Goal: Task Accomplishment & Management: Use online tool/utility

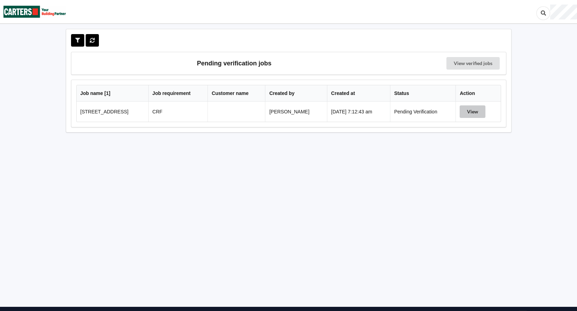
click at [471, 112] on button "View" at bounding box center [473, 112] width 26 height 13
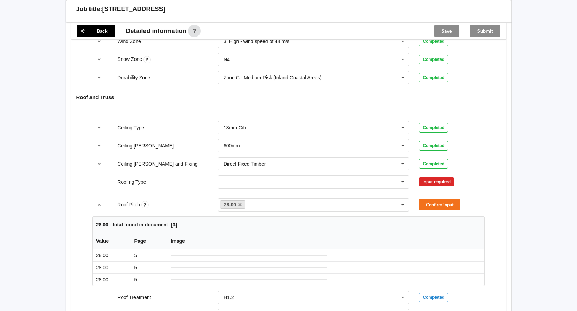
scroll to position [348, 0]
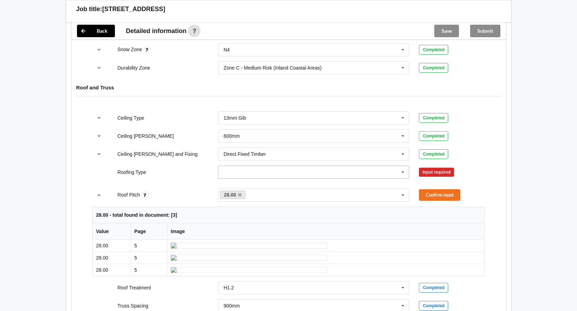
drag, startPoint x: 402, startPoint y: 174, endPoint x: 362, endPoint y: 174, distance: 40.0
click at [402, 173] on icon at bounding box center [403, 172] width 10 height 13
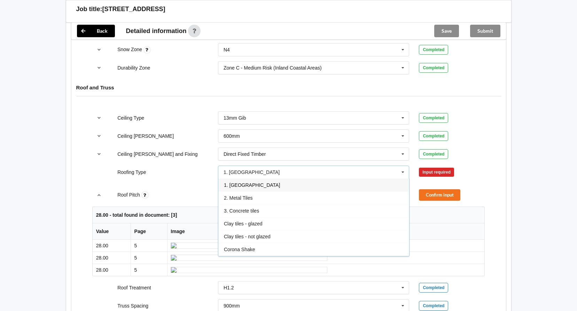
click at [232, 186] on span "1. [GEOGRAPHIC_DATA]" at bounding box center [252, 185] width 56 height 6
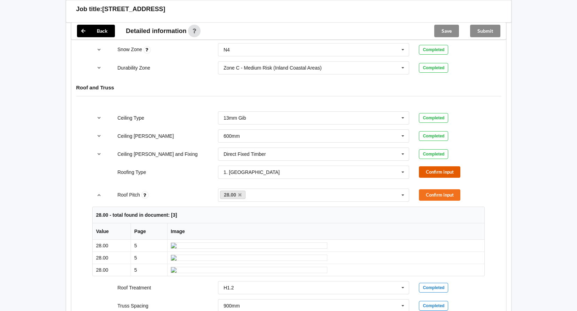
click at [446, 172] on button "Confirm input" at bounding box center [439, 171] width 41 height 11
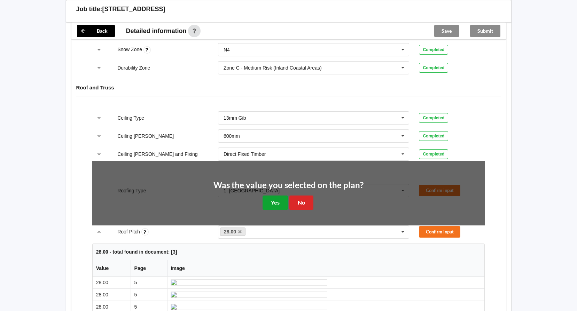
click at [275, 200] on button "Yes" at bounding box center [275, 203] width 25 height 14
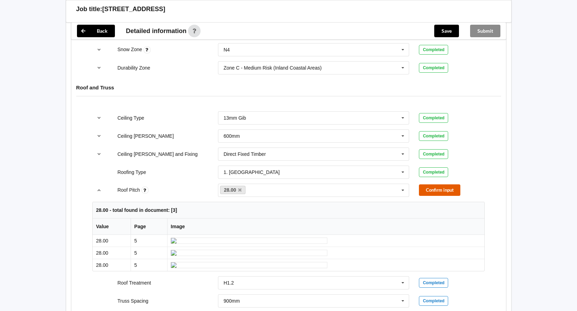
click at [440, 194] on button "Confirm input" at bounding box center [439, 190] width 41 height 11
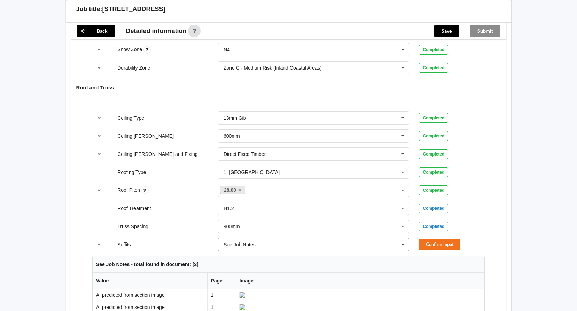
click at [401, 244] on icon at bounding box center [403, 245] width 10 height 13
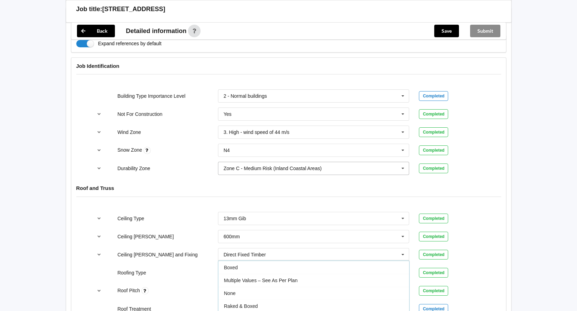
scroll to position [244, 0]
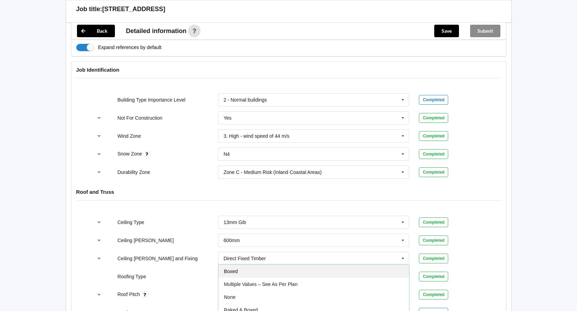
click at [237, 270] on span "Boxed" at bounding box center [231, 272] width 14 height 6
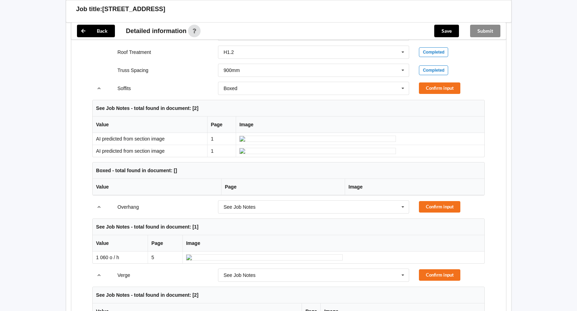
scroll to position [507, 0]
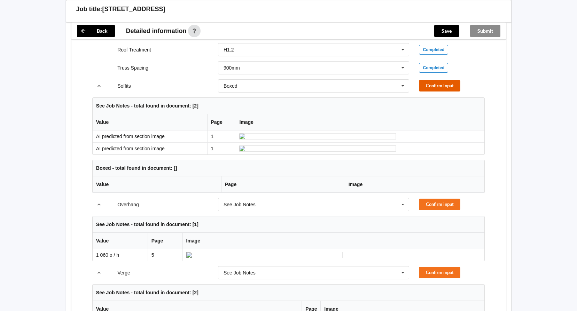
click at [427, 85] on button "Confirm input" at bounding box center [439, 85] width 41 height 11
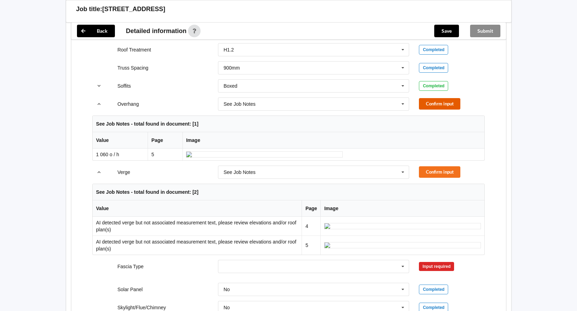
click at [426, 106] on button "Confirm input" at bounding box center [439, 103] width 41 height 11
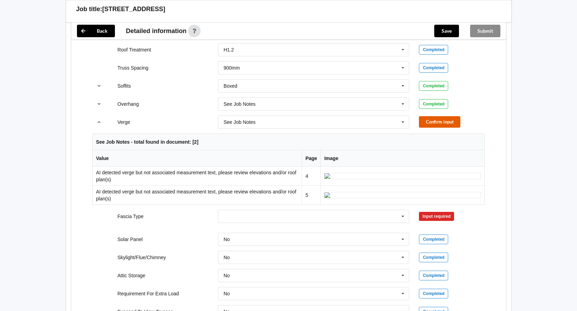
click at [440, 119] on button "Confirm input" at bounding box center [439, 121] width 41 height 11
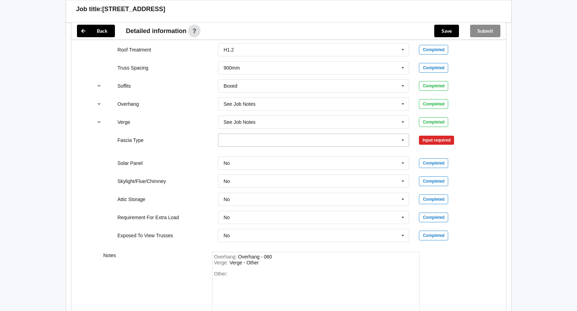
click at [401, 142] on icon at bounding box center [403, 140] width 10 height 13
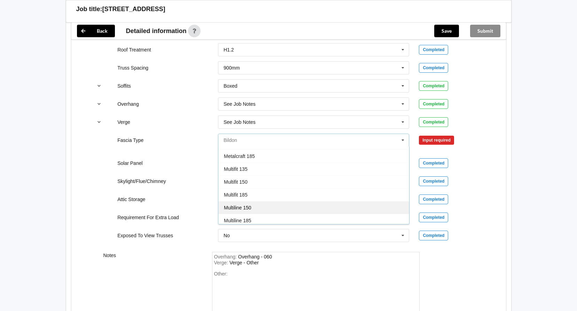
scroll to position [139, 0]
click at [256, 207] on div "Multifit 185" at bounding box center [313, 207] width 191 height 13
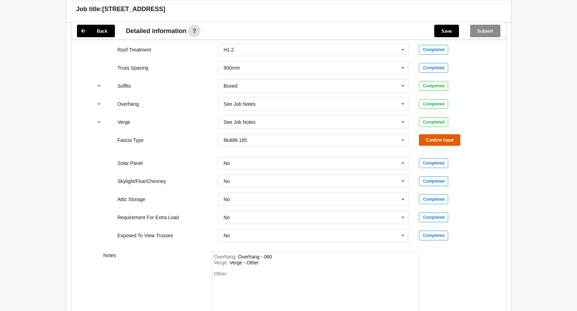
click at [434, 136] on button "Confirm input" at bounding box center [439, 139] width 41 height 11
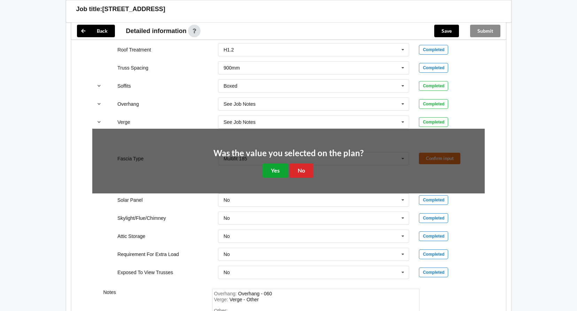
click at [277, 170] on button "Yes" at bounding box center [275, 171] width 25 height 14
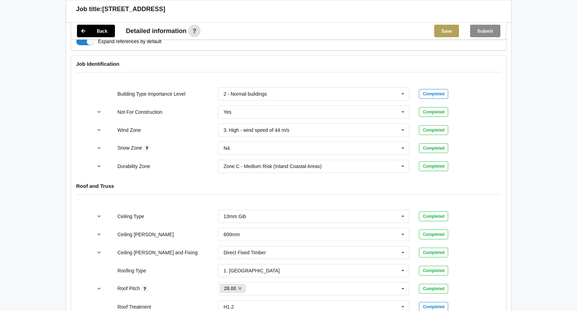
click at [444, 33] on button "Save" at bounding box center [446, 31] width 25 height 13
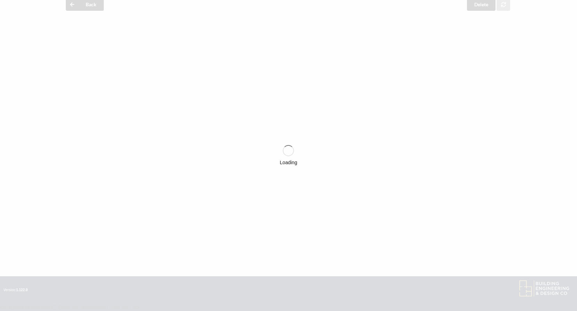
scroll to position [250, 0]
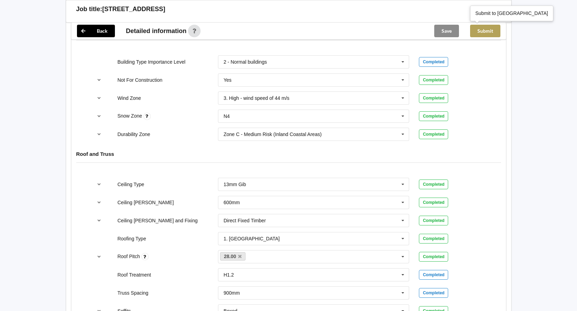
click at [482, 33] on button "Submit" at bounding box center [485, 31] width 30 height 13
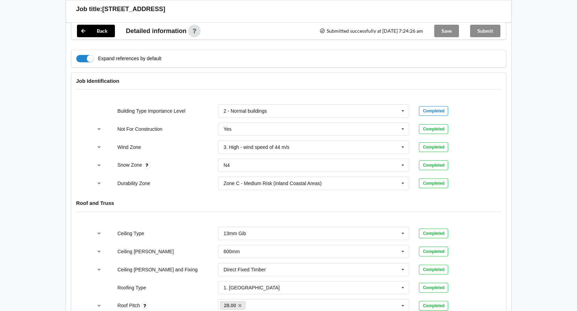
scroll to position [110, 0]
